Goal: Transaction & Acquisition: Book appointment/travel/reservation

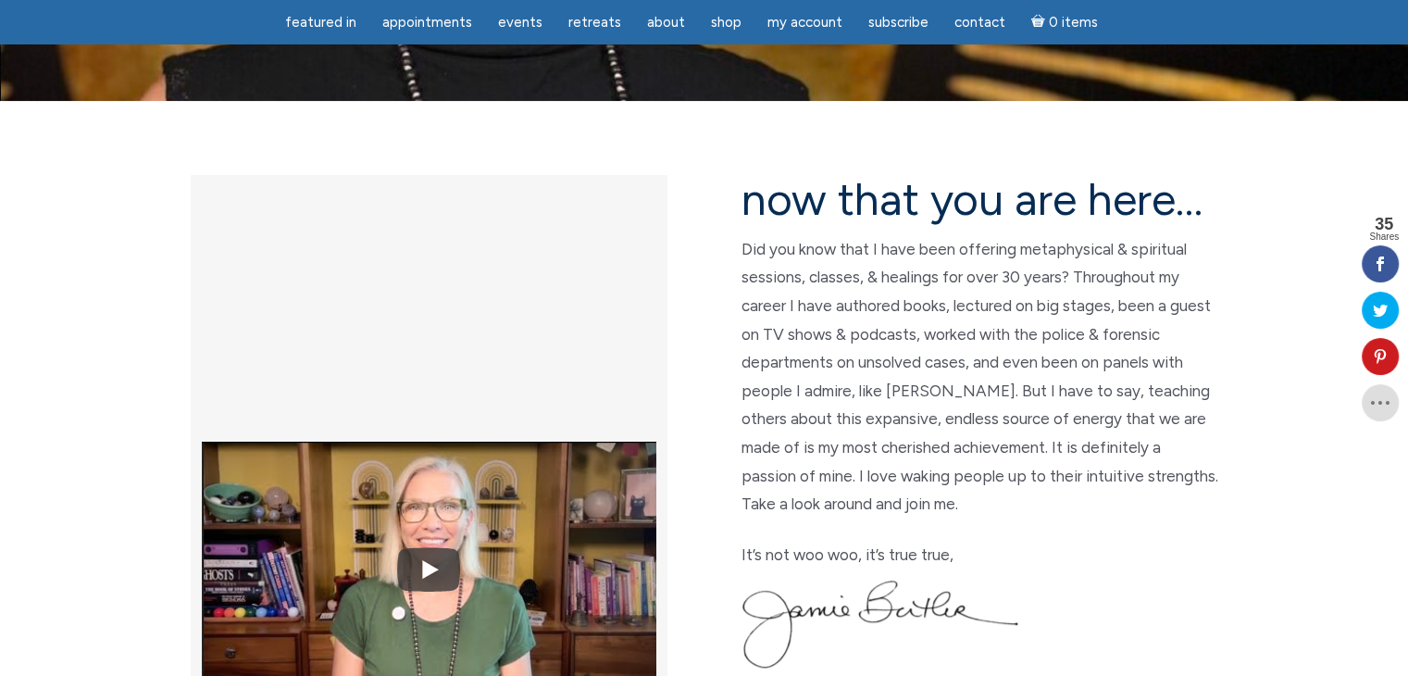
scroll to position [315, 0]
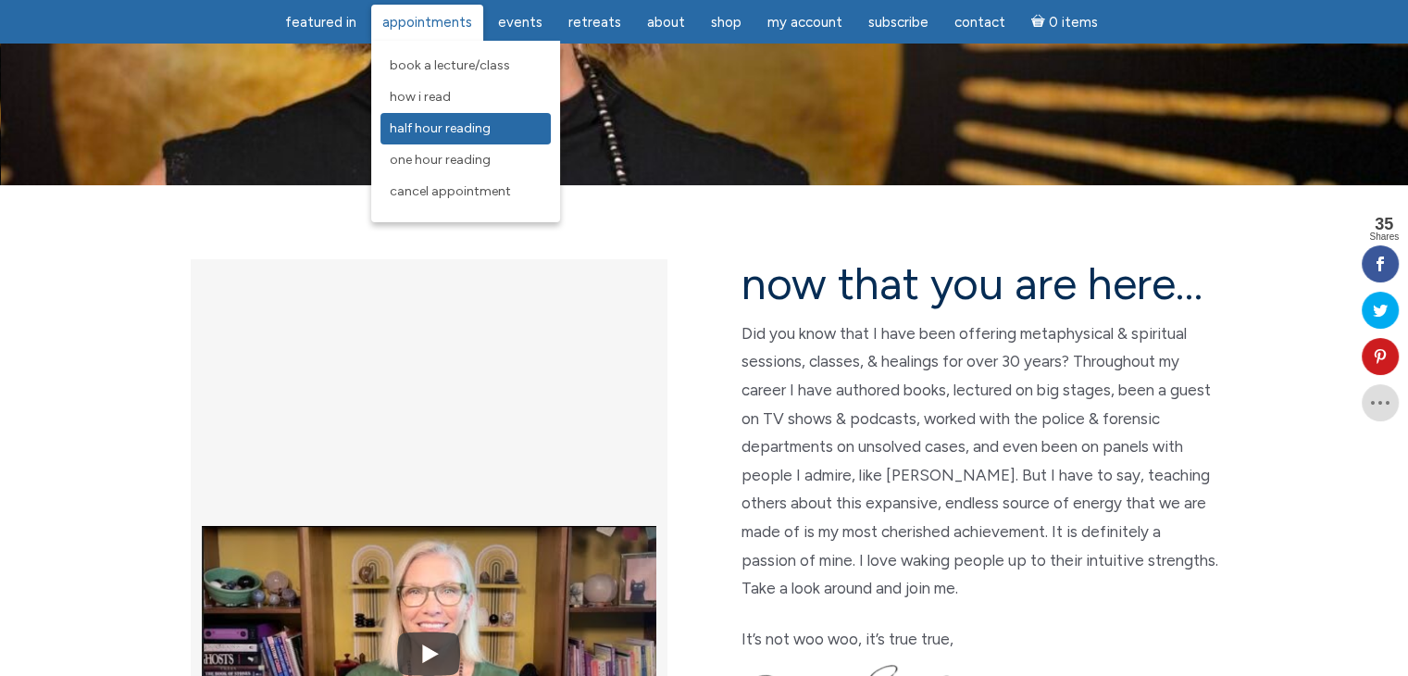
click at [428, 123] on span "Half Hour Reading" at bounding box center [440, 128] width 101 height 16
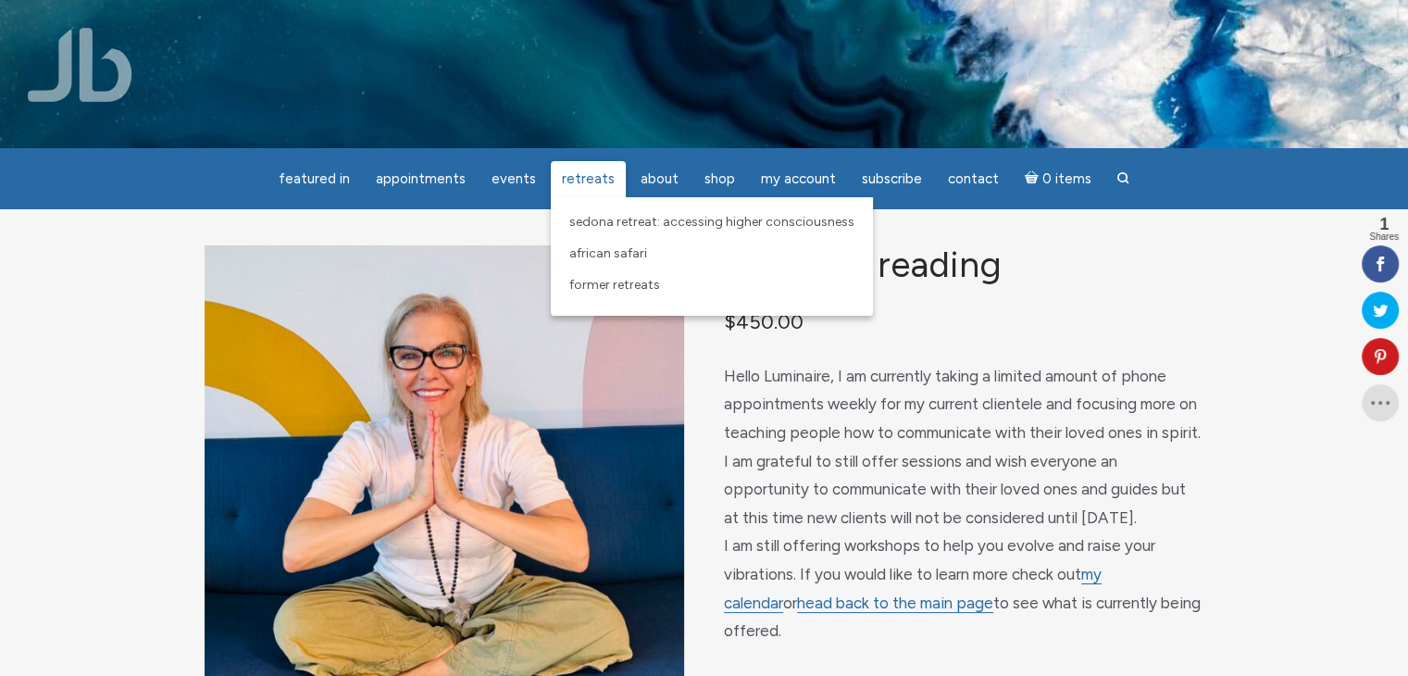
click at [579, 180] on span "Retreats" at bounding box center [588, 178] width 53 height 17
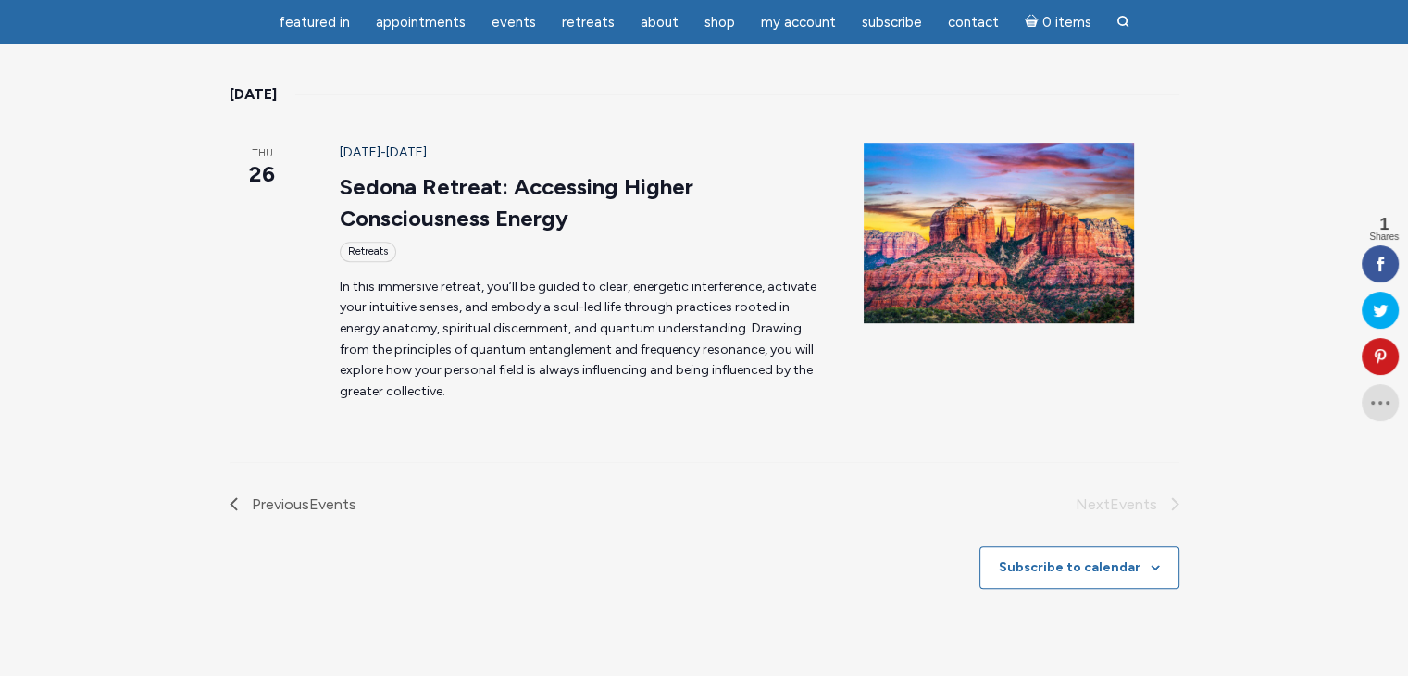
scroll to position [911, 0]
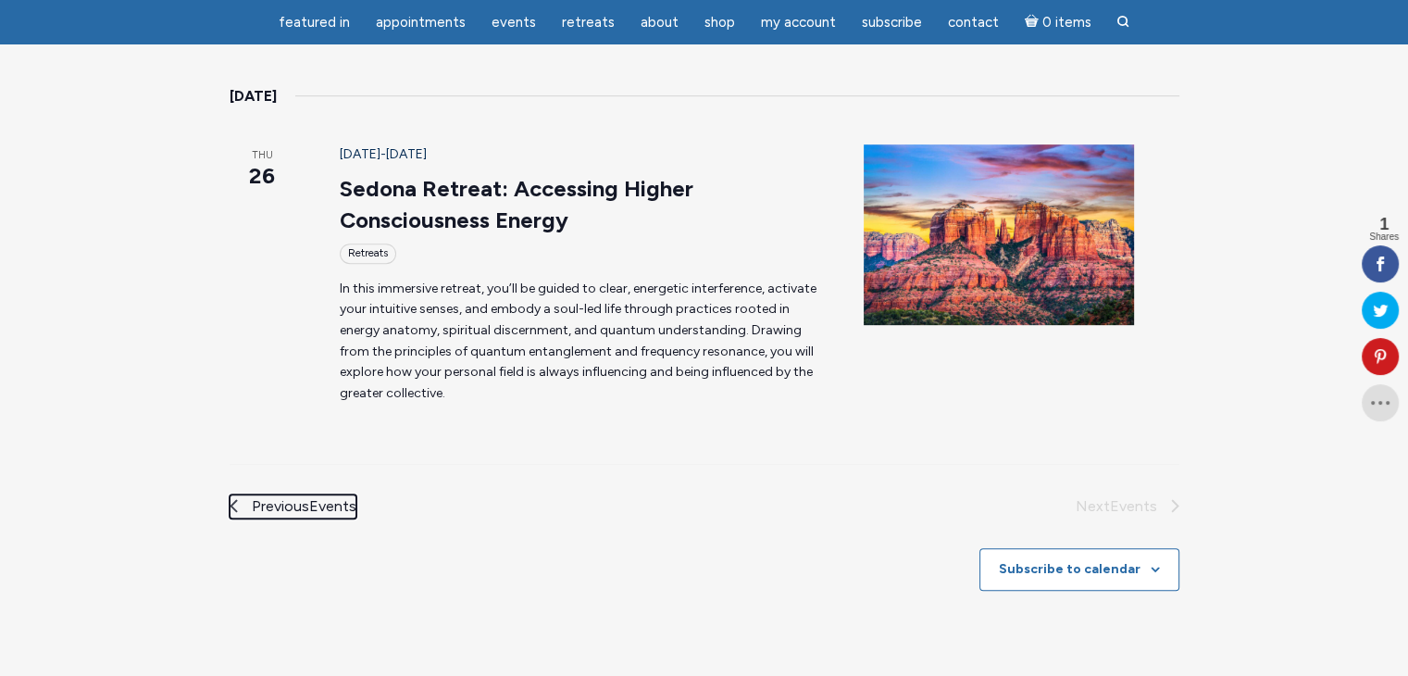
click at [252, 494] on span "Previous Events" at bounding box center [304, 506] width 105 height 24
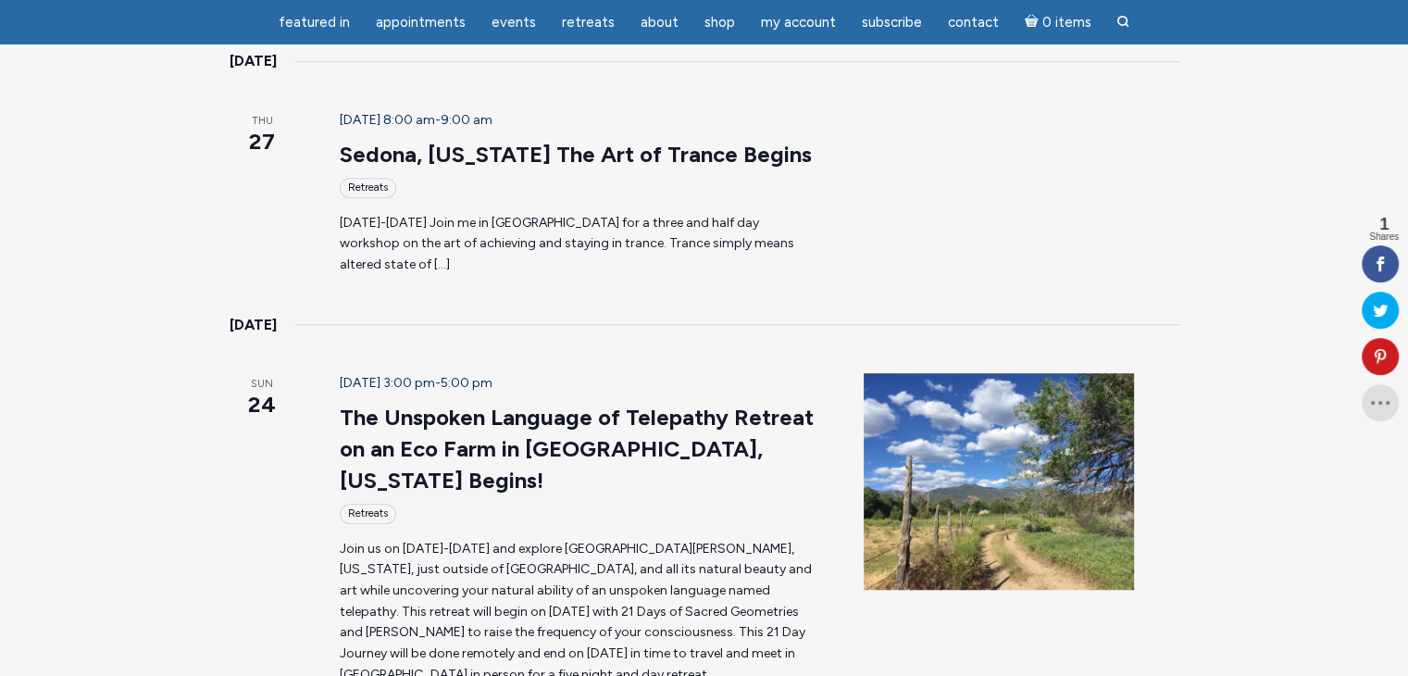
scroll to position [1169, 0]
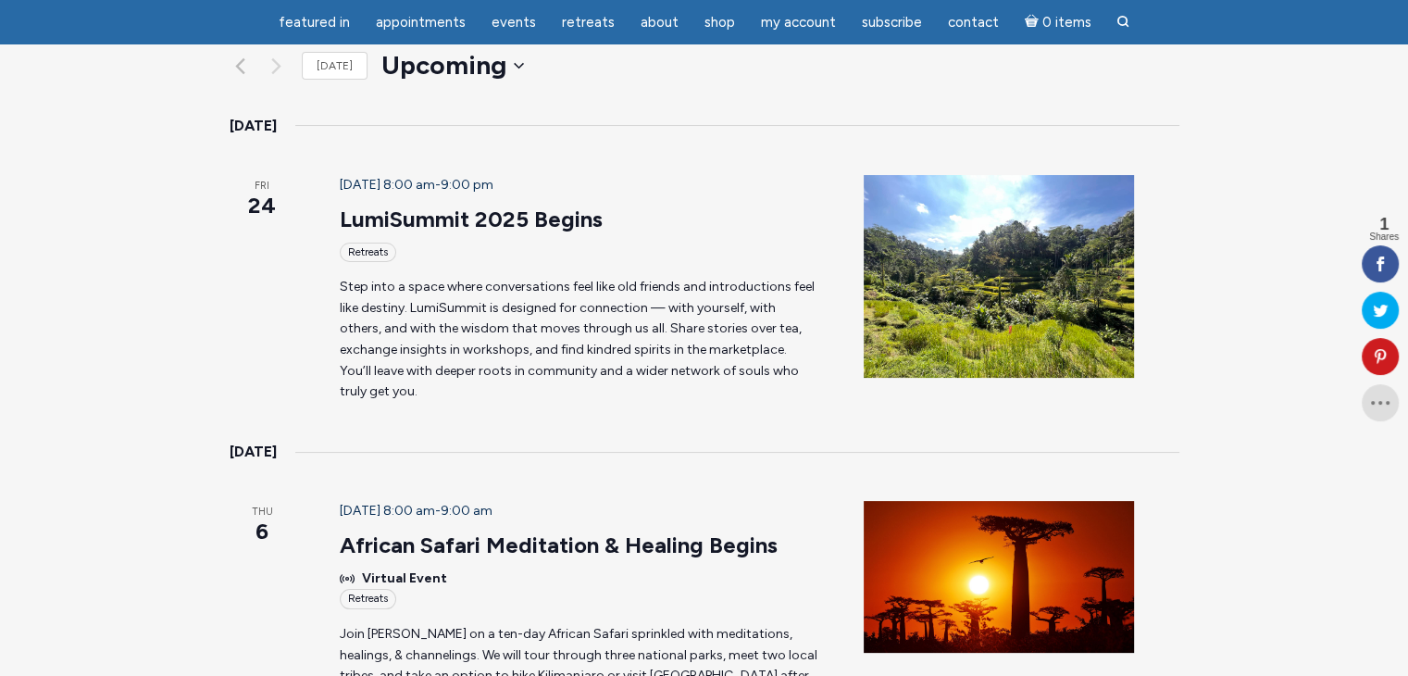
scroll to position [251, 0]
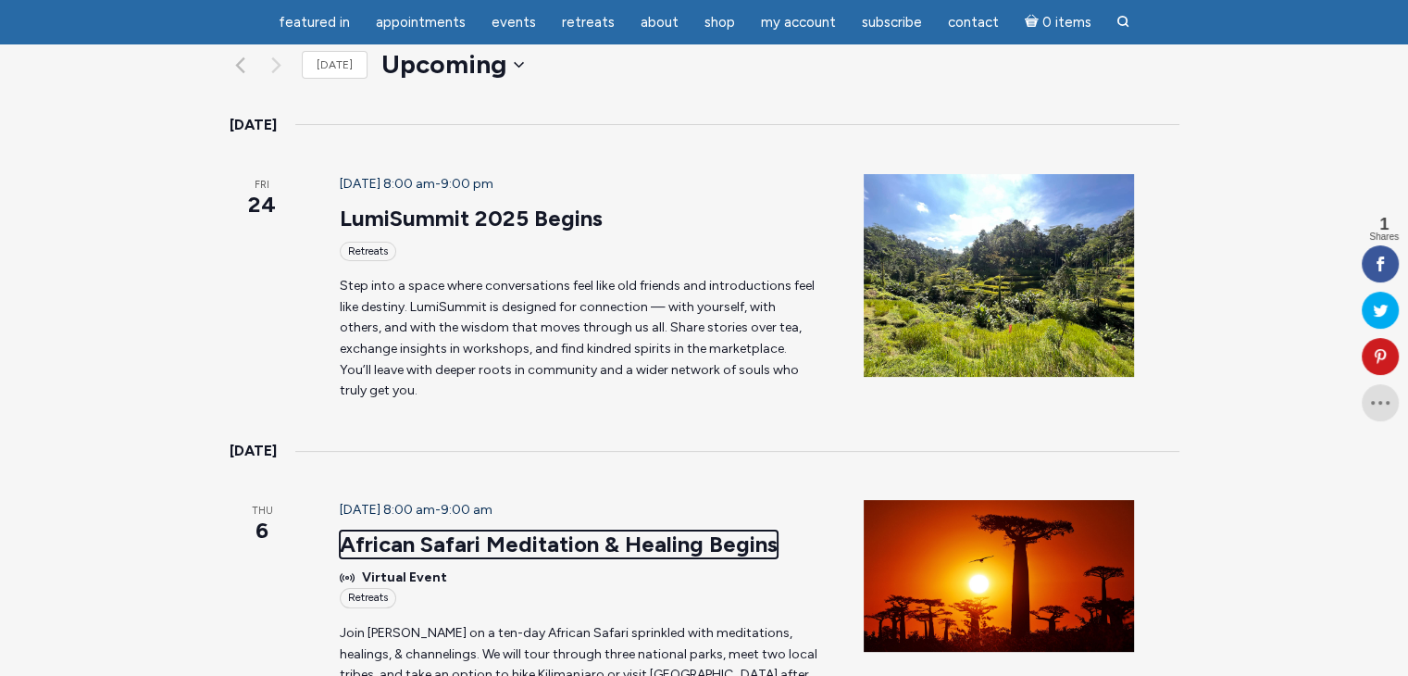
click at [618, 531] on link "African Safari Meditation & Healing Begins" at bounding box center [559, 545] width 438 height 28
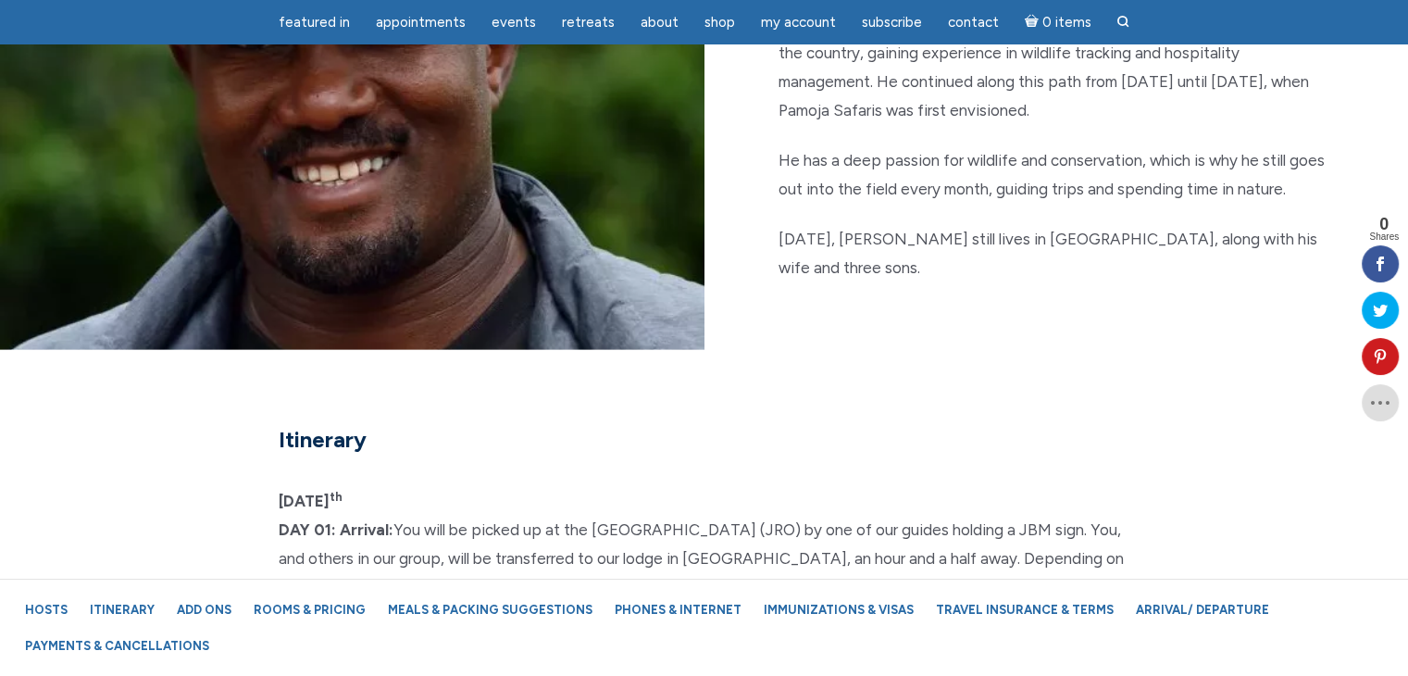
scroll to position [3920, 0]
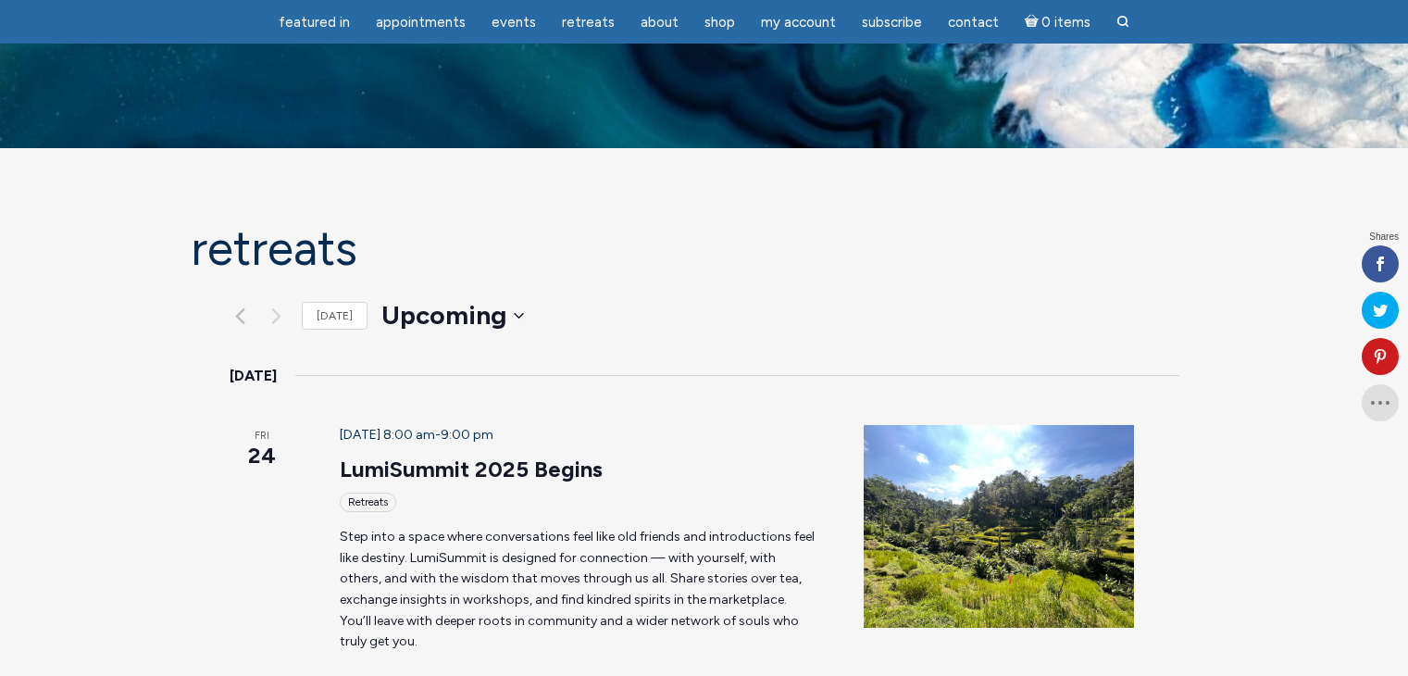
scroll to position [251, 0]
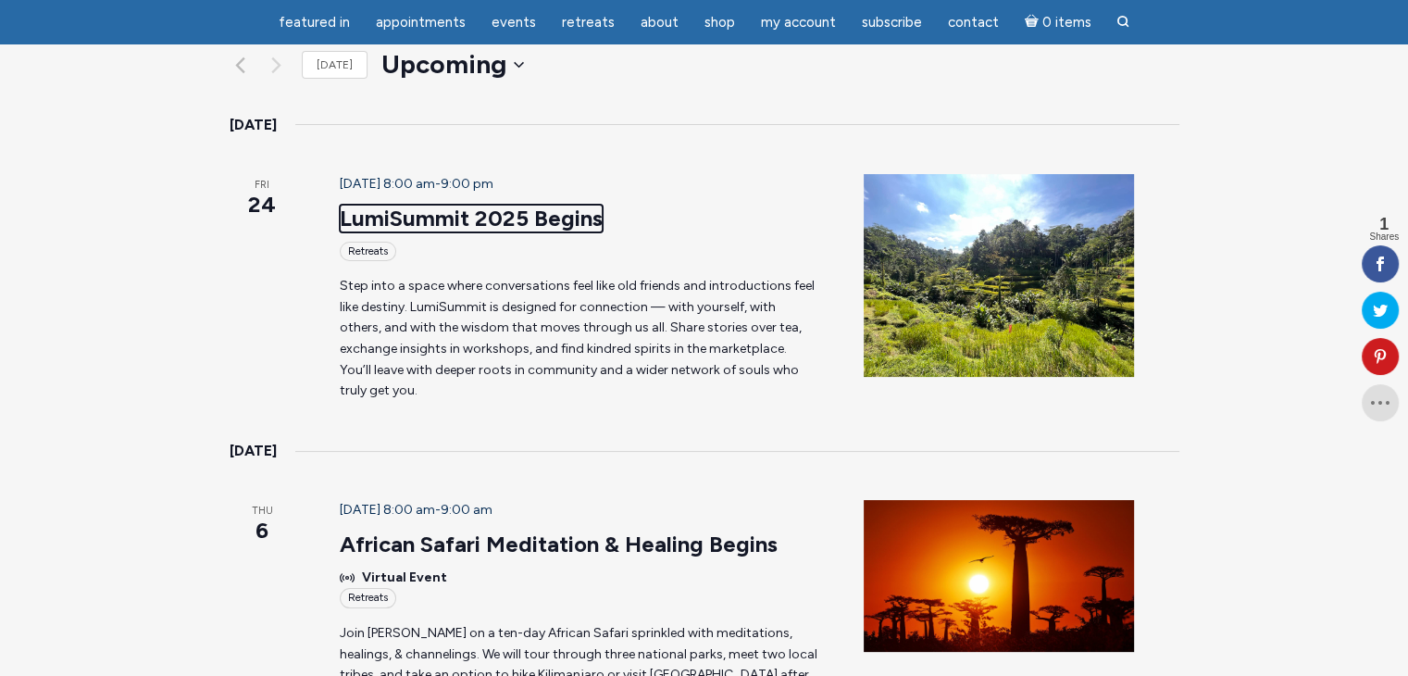
click at [412, 205] on link "LumiSummit 2025 Begins" at bounding box center [471, 219] width 263 height 28
